Goal: Information Seeking & Learning: Learn about a topic

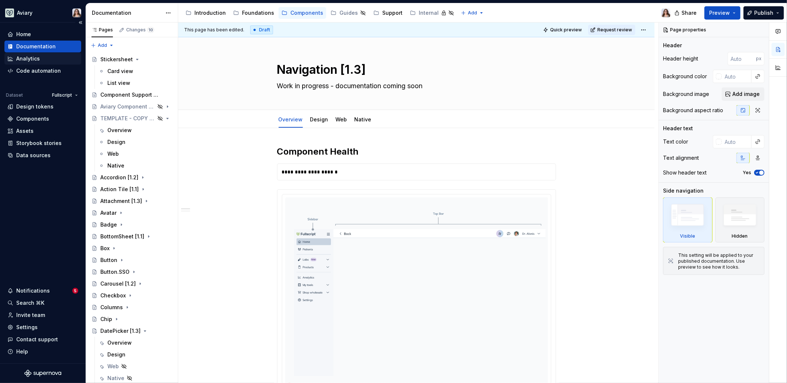
click at [33, 61] on div "Analytics" at bounding box center [28, 58] width 24 height 7
type textarea "*"
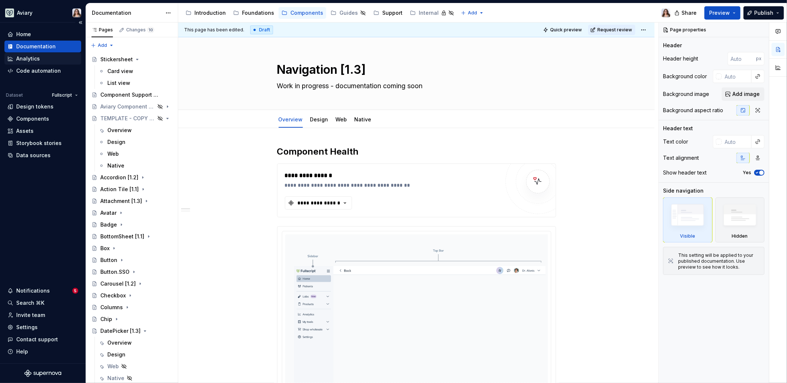
click at [23, 59] on div "Analytics" at bounding box center [28, 58] width 24 height 7
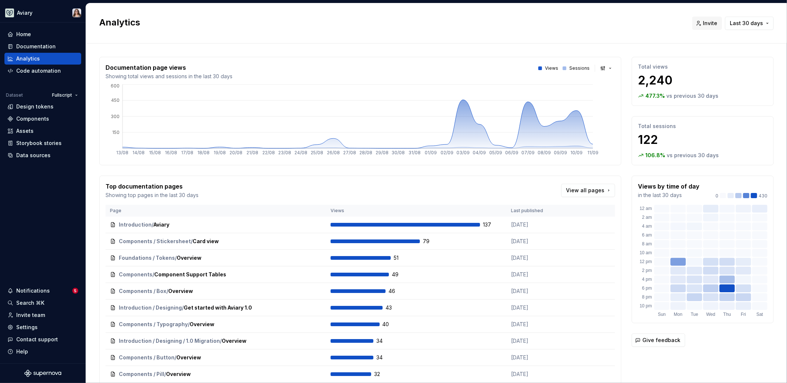
scroll to position [32, 0]
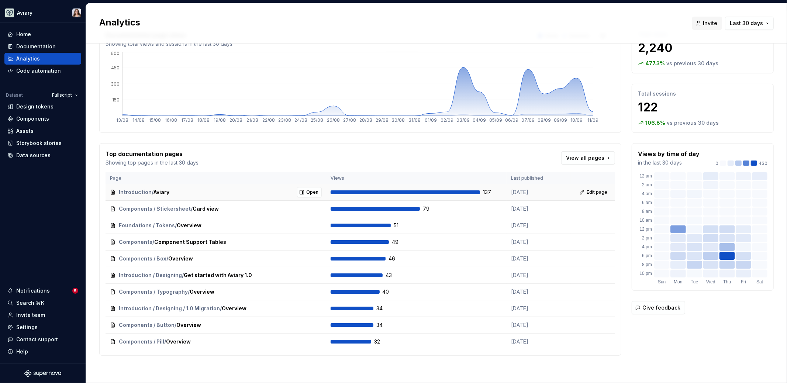
click at [507, 194] on td "[DATE]" at bounding box center [539, 192] width 64 height 17
click at [304, 192] on button "Open" at bounding box center [309, 192] width 25 height 10
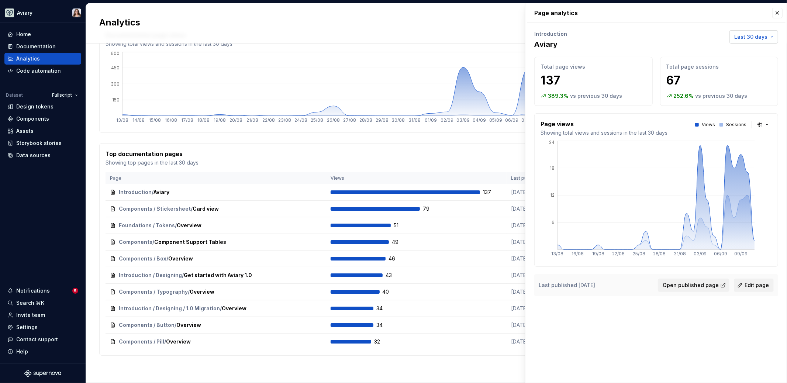
click at [750, 35] on span "Last 30 days" at bounding box center [751, 36] width 33 height 7
click at [739, 49] on div "Last 7 days" at bounding box center [742, 52] width 63 height 7
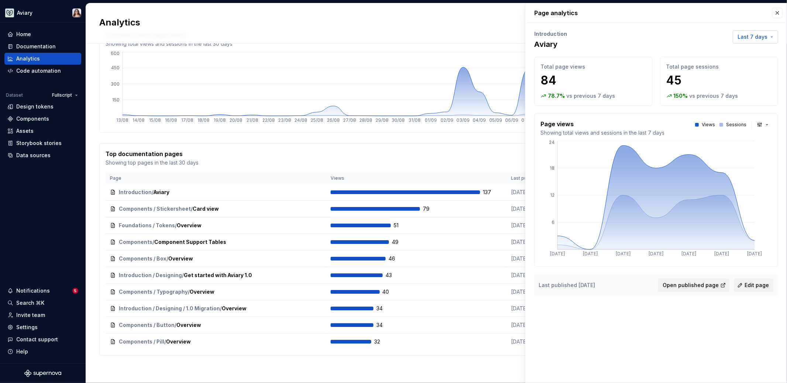
click at [747, 38] on span "Last 7 days" at bounding box center [753, 36] width 30 height 7
click at [736, 65] on div "Last 30 days" at bounding box center [727, 64] width 33 height 7
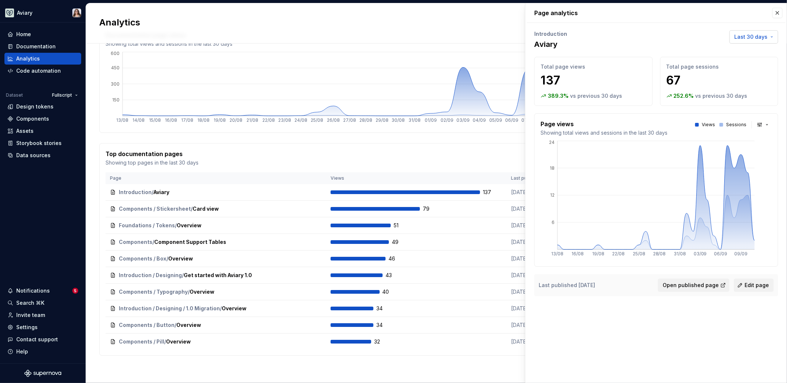
click at [749, 37] on span "Last 30 days" at bounding box center [751, 36] width 33 height 7
click at [728, 53] on div "Last 7 days" at bounding box center [726, 52] width 30 height 7
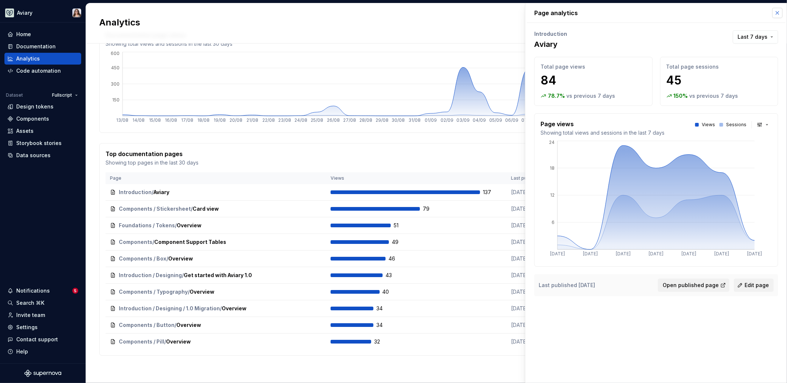
click at [779, 14] on button "button" at bounding box center [778, 13] width 10 height 10
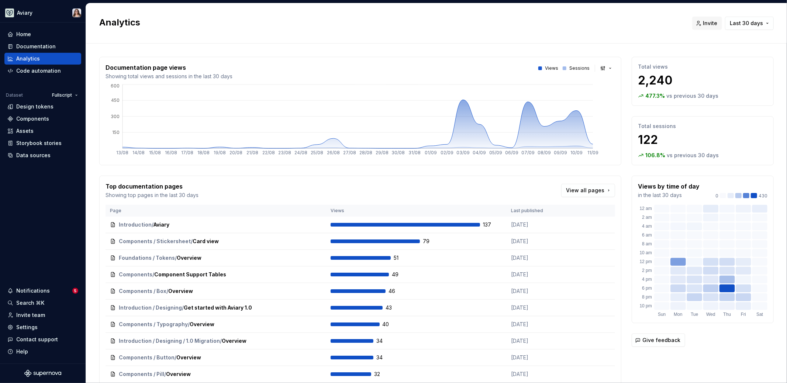
click at [657, 134] on p "122" at bounding box center [703, 140] width 130 height 15
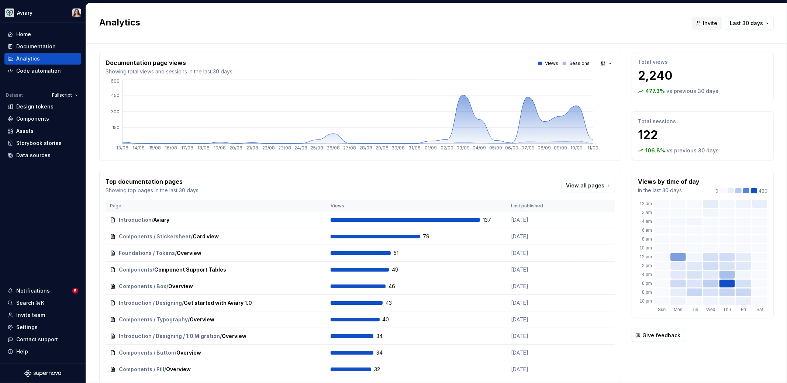
scroll to position [32, 0]
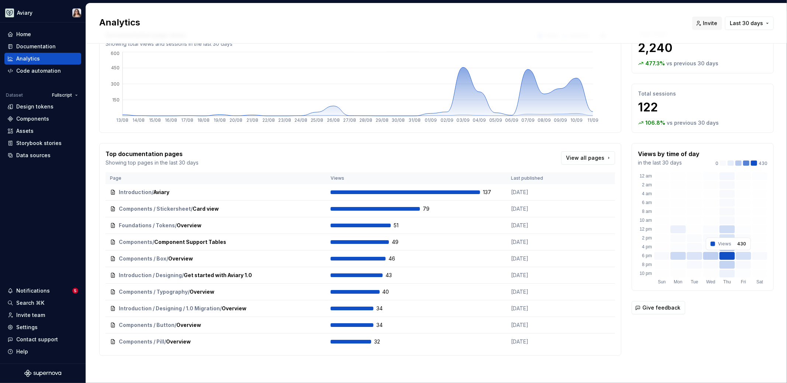
click at [723, 254] on rect at bounding box center [728, 256] width 16 height 8
click at [747, 21] on span "Last 30 days" at bounding box center [746, 23] width 33 height 7
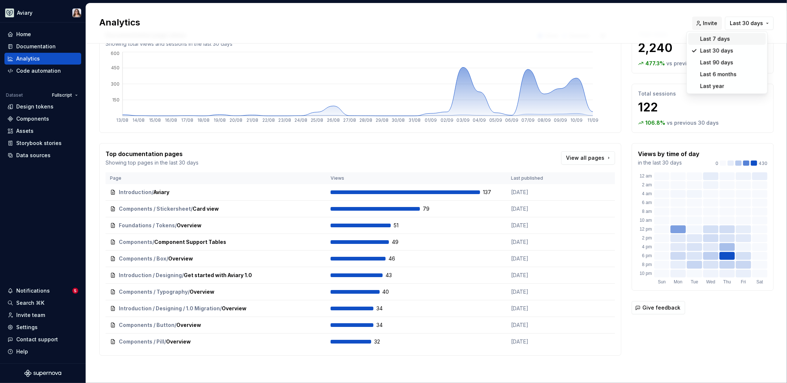
click at [727, 37] on div "Last 7 days" at bounding box center [716, 38] width 30 height 7
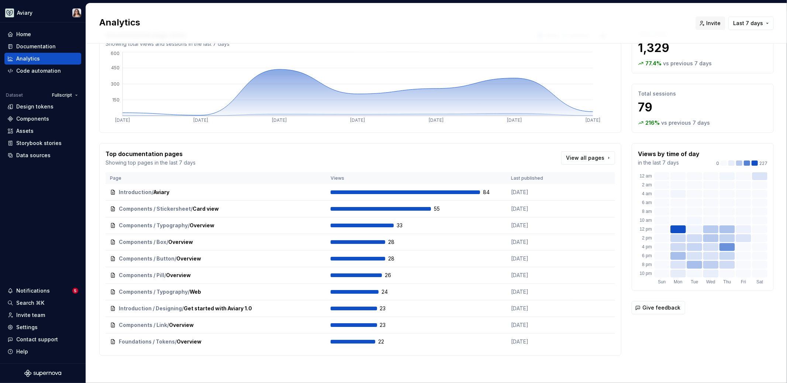
click at [719, 315] on div "Total views 1,329 77.4 % vs previous 7 days Total sessions 79 216 % vs previous…" at bounding box center [703, 189] width 142 height 331
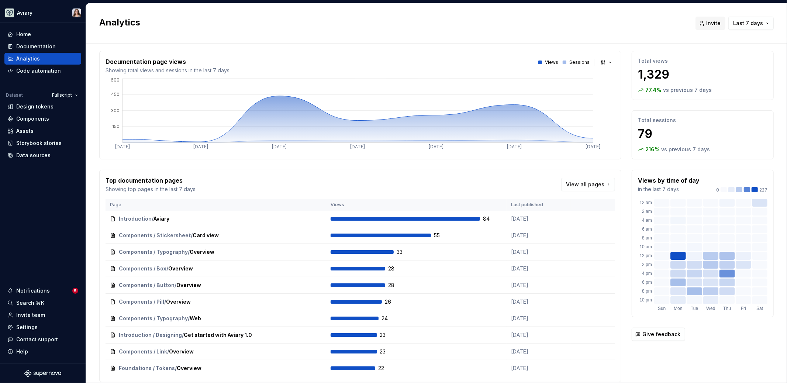
scroll to position [9, 0]
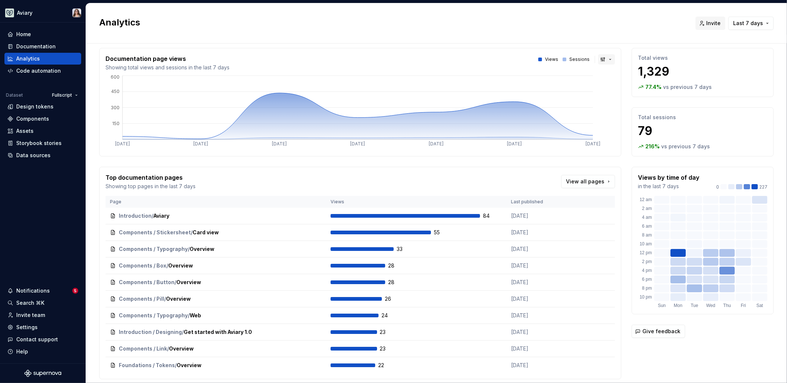
click at [601, 61] on button "button" at bounding box center [606, 59] width 17 height 10
click at [592, 31] on html "Aviary Home Documentation Analytics Code automation Dataset Fullscript Design t…" at bounding box center [393, 191] width 787 height 383
